Goal: Task Accomplishment & Management: Complete application form

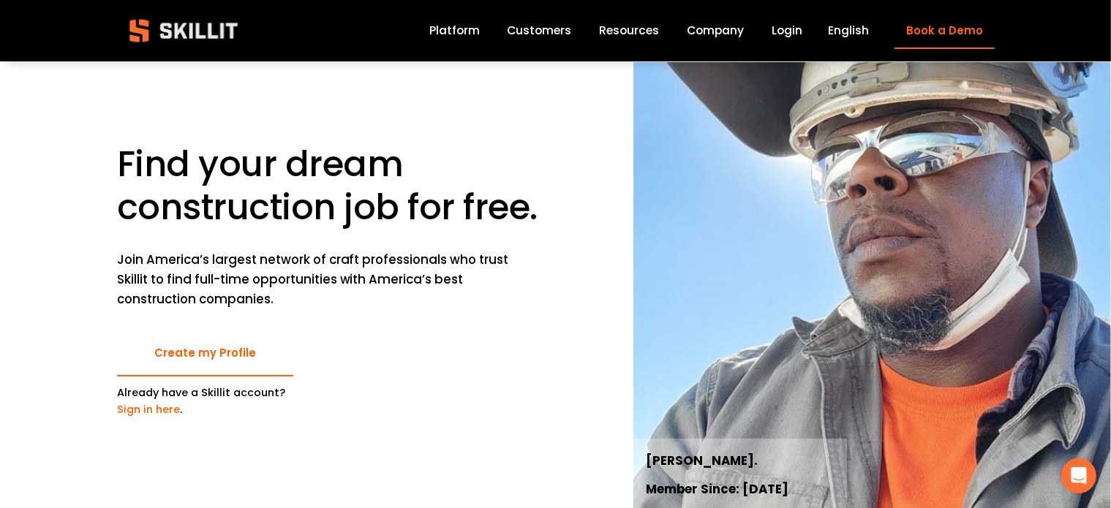
click at [206, 355] on link "Create my Profile" at bounding box center [205, 354] width 176 height 46
click at [143, 418] on div "Already have a Skillit account? Sign in here ." at bounding box center [205, 408] width 176 height 46
click at [148, 411] on link "Sign in here" at bounding box center [148, 409] width 63 height 15
click at [216, 355] on link "Create my Profile" at bounding box center [205, 354] width 176 height 46
